Goal: Task Accomplishment & Management: Complete application form

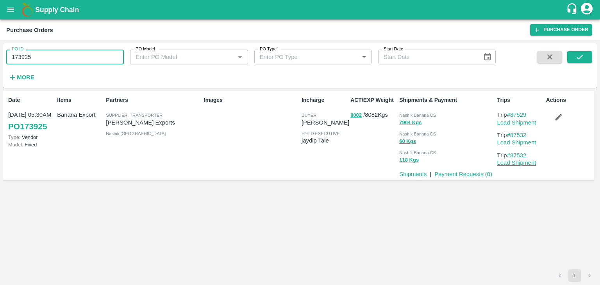
click at [45, 50] on input "173925" at bounding box center [64, 57] width 117 height 15
type input "172796"
click at [584, 54] on button "submit" at bounding box center [579, 57] width 25 height 12
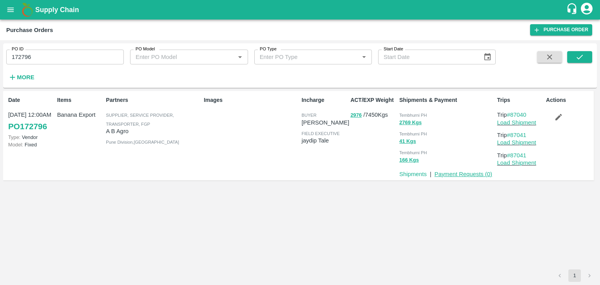
click at [459, 177] on link "Payment Requests ( 0 )" at bounding box center [463, 174] width 58 height 6
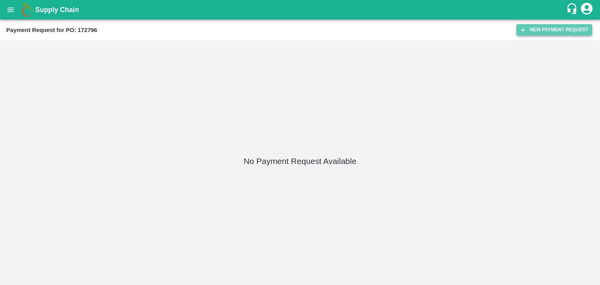
click at [543, 29] on button "New Payment Request" at bounding box center [554, 29] width 76 height 11
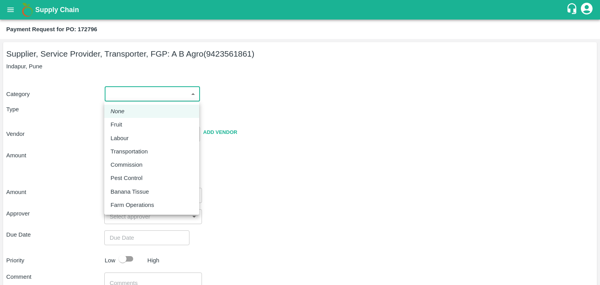
drag, startPoint x: 112, startPoint y: 95, endPoint x: 123, endPoint y: 127, distance: 33.5
click at [123, 127] on body "Supply Chain Payment Request for PO: 172796 Supplier, Service Provider, Transpo…" at bounding box center [300, 142] width 600 height 285
click at [123, 127] on div "Fruit" at bounding box center [118, 124] width 16 height 9
type input "1"
type input "A B Agro - 9423561861(Supplier, Service Provider, Transporter, FGP)"
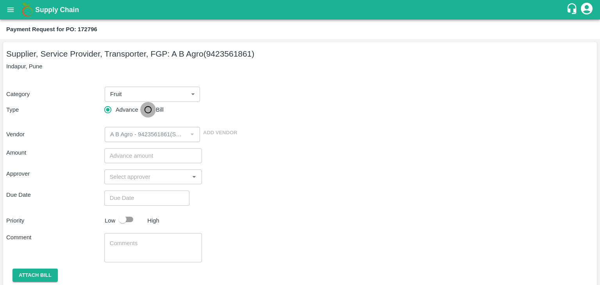
click at [142, 114] on input "Bill" at bounding box center [148, 110] width 16 height 16
radio input "true"
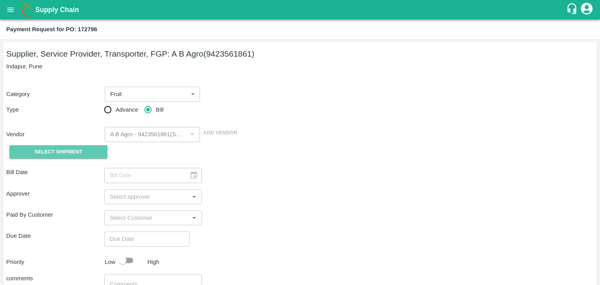
click at [70, 152] on span "Select Shipment" at bounding box center [58, 152] width 48 height 9
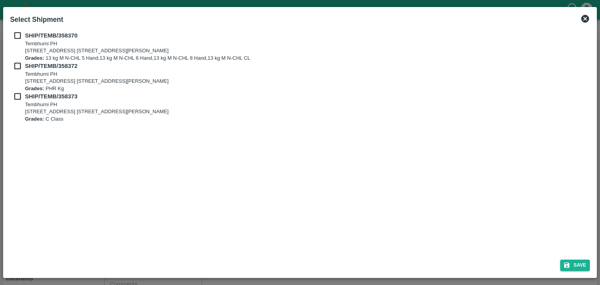
click at [18, 33] on input "checkbox" at bounding box center [17, 35] width 15 height 9
checkbox input "true"
click at [14, 70] on input "checkbox" at bounding box center [17, 66] width 15 height 9
checkbox input "true"
click at [12, 96] on input "checkbox" at bounding box center [17, 96] width 15 height 9
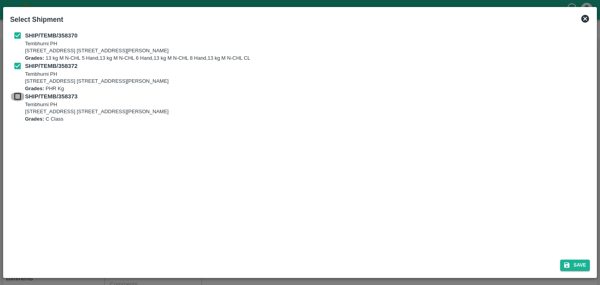
checkbox input "true"
click at [577, 266] on button "Save" at bounding box center [575, 265] width 30 height 11
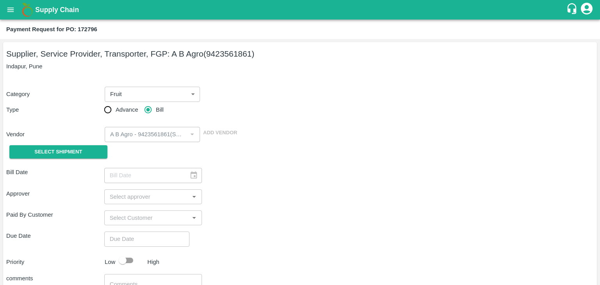
type input "[DATE]"
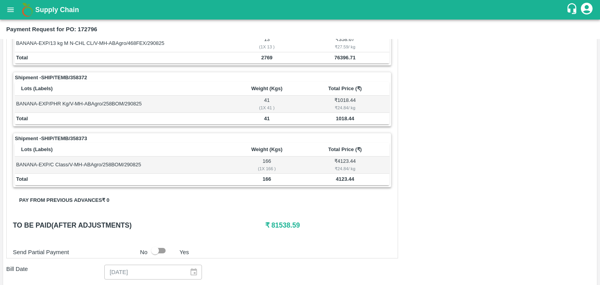
scroll to position [365, 0]
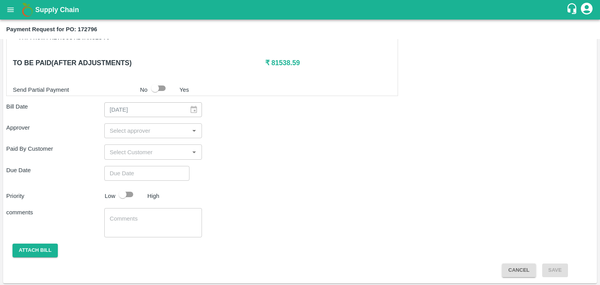
click at [155, 129] on input "input" at bounding box center [147, 131] width 80 height 10
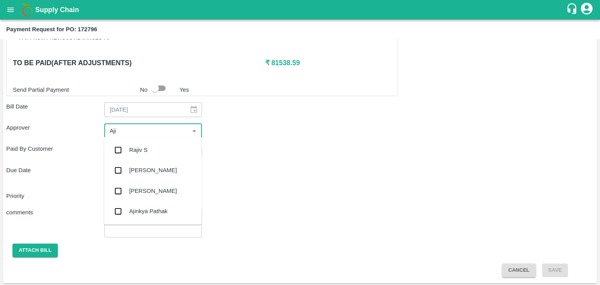
type input "Ajit"
click at [153, 141] on div "[PERSON_NAME]" at bounding box center [153, 150] width 98 height 20
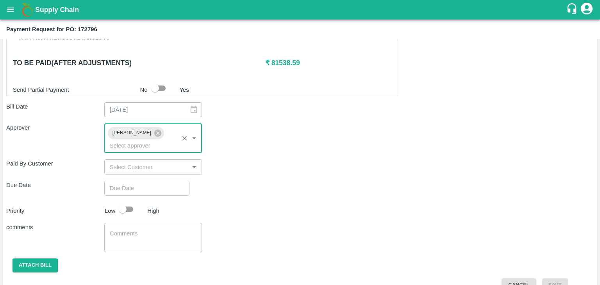
type input "DD/MM/YYYY hh:mm aa"
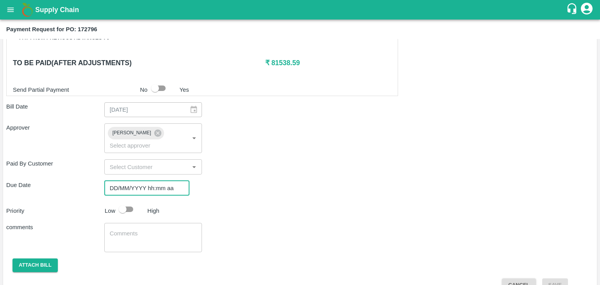
click at [160, 181] on input "DD/MM/YYYY hh:mm aa" at bounding box center [144, 188] width 80 height 15
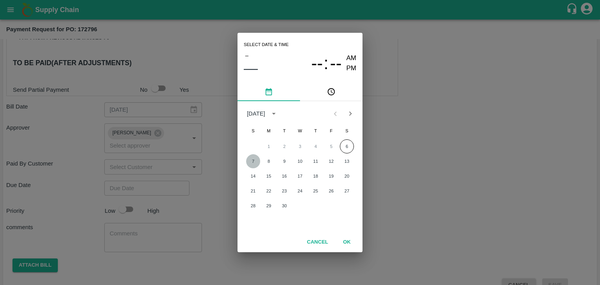
click at [251, 162] on button "7" at bounding box center [253, 161] width 14 height 14
type input "[DATE] 12:00 AM"
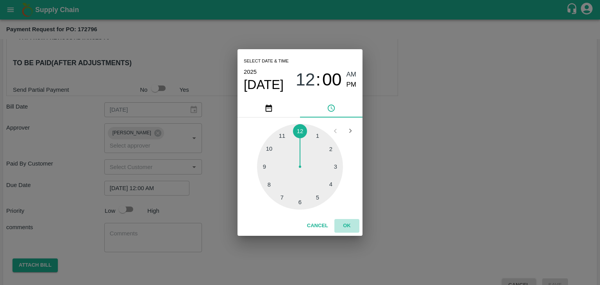
click at [345, 227] on button "OK" at bounding box center [346, 226] width 25 height 14
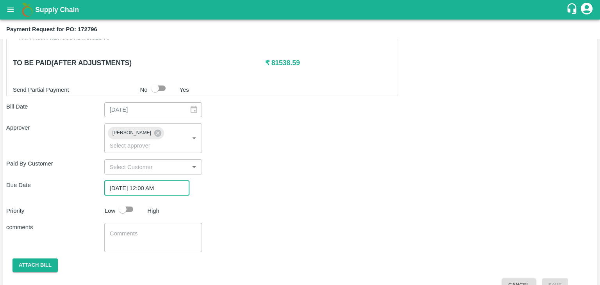
click at [139, 202] on div at bounding box center [129, 209] width 29 height 15
click at [132, 202] on input "checkbox" at bounding box center [122, 209] width 44 height 15
checkbox input "true"
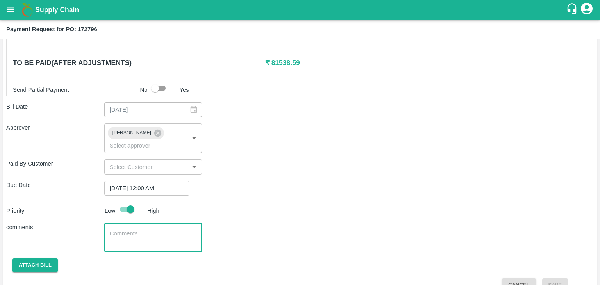
click at [144, 230] on textarea at bounding box center [153, 238] width 87 height 16
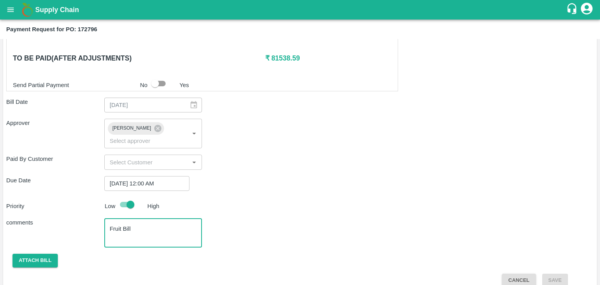
type textarea "Fruit Bill"
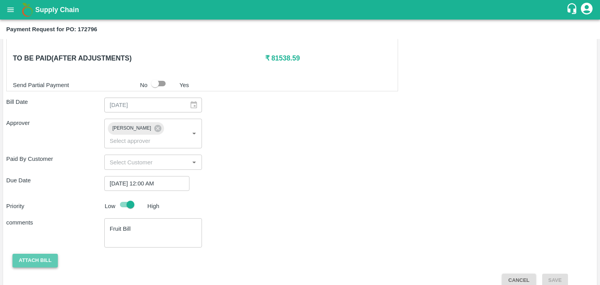
click at [48, 254] on button "Attach bill" at bounding box center [34, 261] width 45 height 14
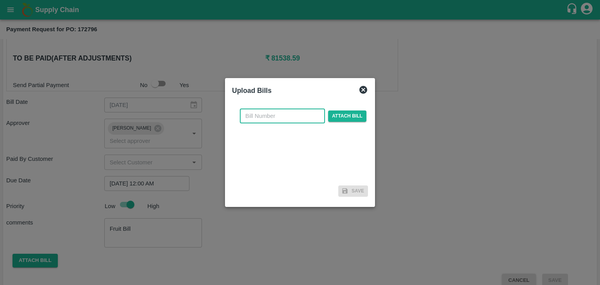
click at [284, 117] on input "text" at bounding box center [282, 116] width 85 height 15
type input "2025-26/21"
click at [352, 113] on span "Attach bill" at bounding box center [347, 115] width 38 height 11
click at [0, 0] on input "Attach bill" at bounding box center [0, 0] width 0 height 0
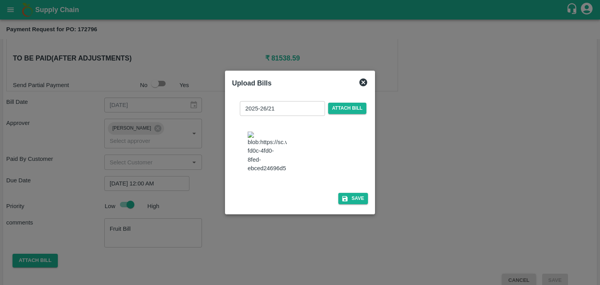
click at [362, 208] on div "2025-26/21 ​ Attach bill Save" at bounding box center [300, 151] width 136 height 113
click at [358, 204] on button "Save" at bounding box center [353, 198] width 30 height 11
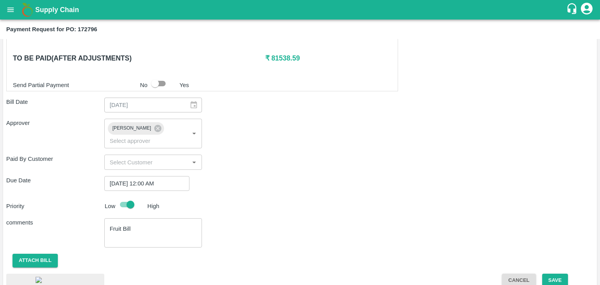
scroll to position [418, 0]
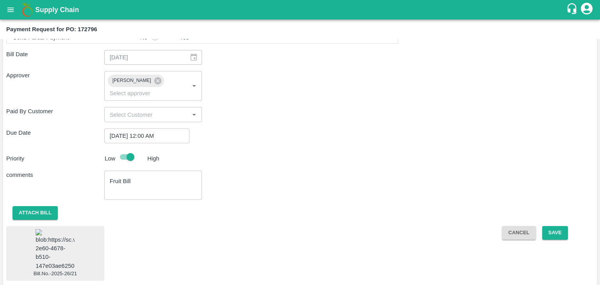
click at [44, 235] on img at bounding box center [55, 249] width 39 height 41
click at [554, 226] on button "Save" at bounding box center [555, 233] width 26 height 14
